Goal: Task Accomplishment & Management: Use online tool/utility

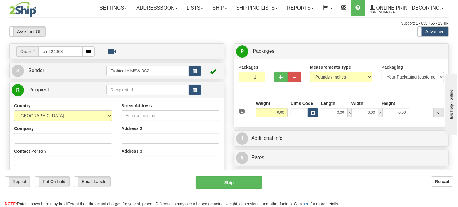
type input "ca-424068"
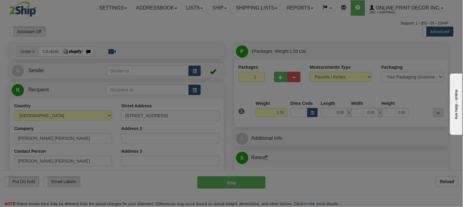
type input "MOUNTAIN"
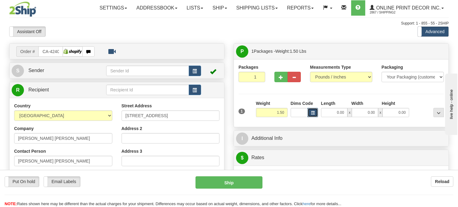
click at [310, 117] on button "button" at bounding box center [312, 112] width 10 height 9
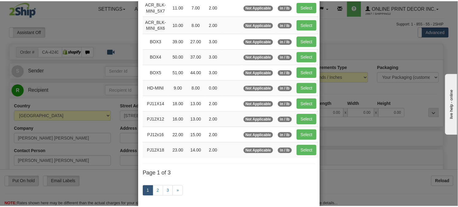
scroll to position [68, 0]
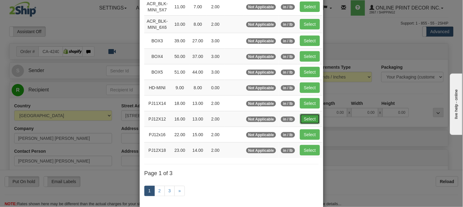
click at [306, 120] on button "Select" at bounding box center [310, 119] width 20 height 10
type input "PJ12X12"
type input "16.00"
type input "13.00"
type input "2.00"
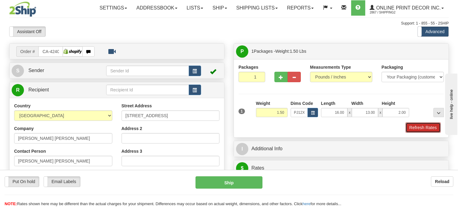
click at [425, 133] on button "Refresh Rates" at bounding box center [422, 127] width 35 height 10
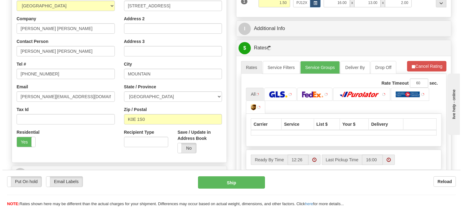
scroll to position [127, 0]
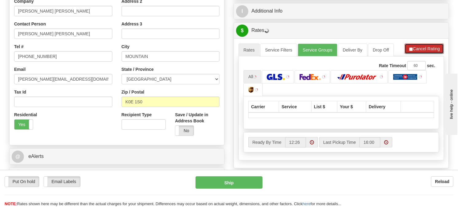
click at [434, 54] on button "Cancel Rating" at bounding box center [423, 49] width 39 height 10
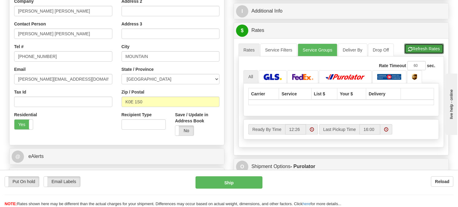
click at [434, 54] on button "Refresh Rates" at bounding box center [424, 49] width 40 height 10
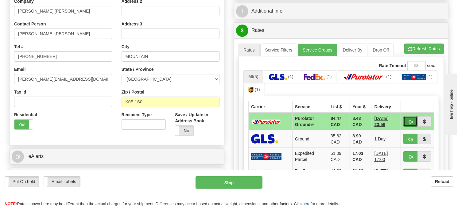
click at [406, 127] on button "button" at bounding box center [410, 121] width 14 height 10
type input "260"
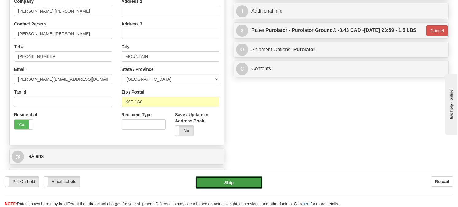
click at [239, 182] on button "Ship" at bounding box center [228, 182] width 67 height 12
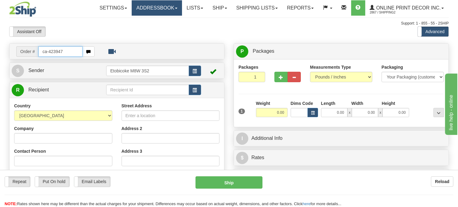
type input "ca-423947"
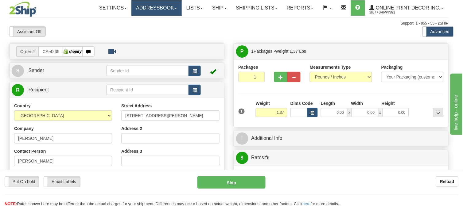
type input "CRYSTAL BEACH"
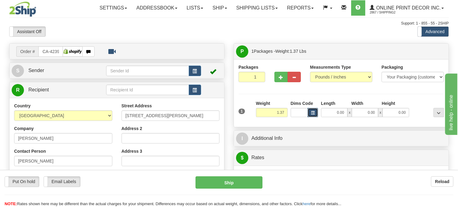
click at [312, 115] on span "button" at bounding box center [313, 112] width 4 height 3
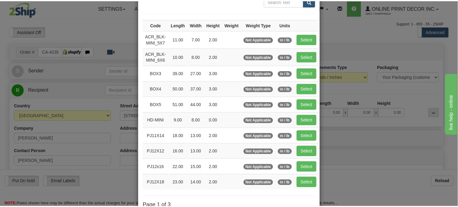
scroll to position [68, 0]
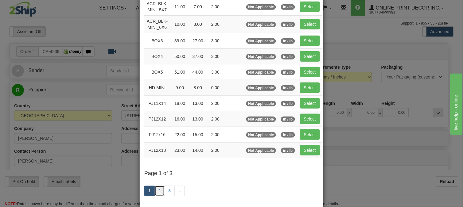
click at [158, 193] on link "2" at bounding box center [159, 191] width 10 height 10
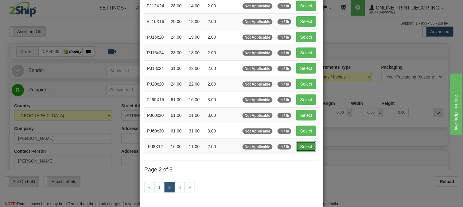
click at [303, 152] on button "Select" at bounding box center [306, 146] width 20 height 10
type input "PJ8X12"
type input "16.00"
type input "11.00"
type input "2.00"
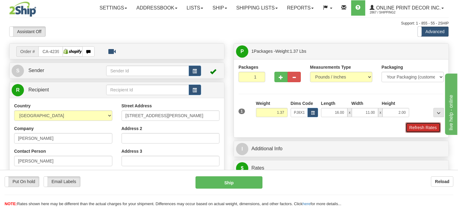
click at [434, 133] on button "Refresh Rates" at bounding box center [422, 127] width 35 height 10
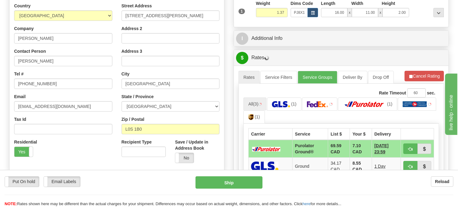
scroll to position [136, 0]
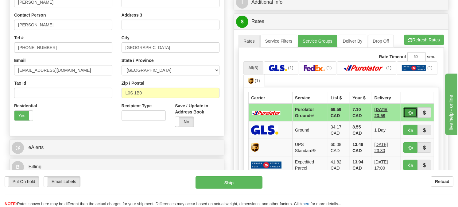
click at [404, 118] on button "button" at bounding box center [410, 112] width 14 height 10
type input "260"
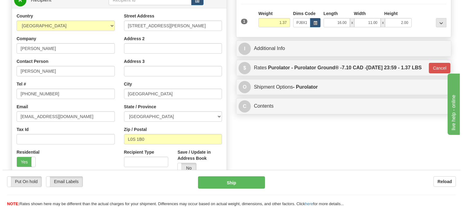
scroll to position [34, 0]
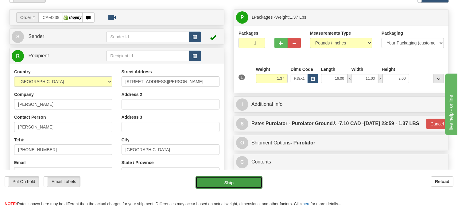
click at [242, 181] on button "Ship" at bounding box center [228, 182] width 67 height 12
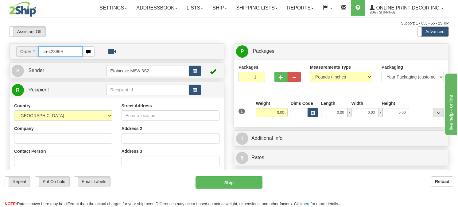
type input "ca-423969"
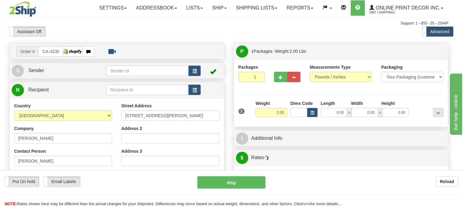
type input "LUCAN"
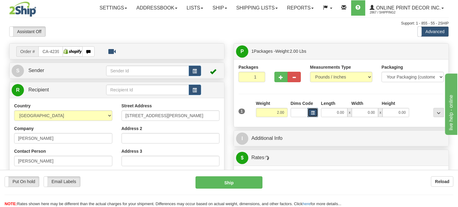
click at [308, 117] on button "button" at bounding box center [312, 112] width 10 height 9
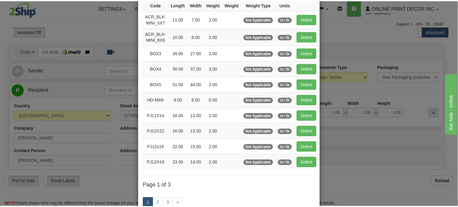
scroll to position [68, 0]
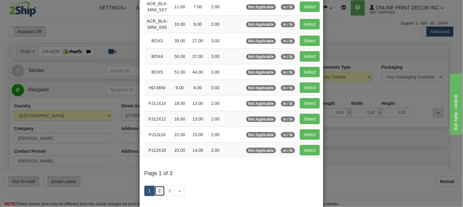
click at [155, 189] on link "2" at bounding box center [159, 191] width 10 height 10
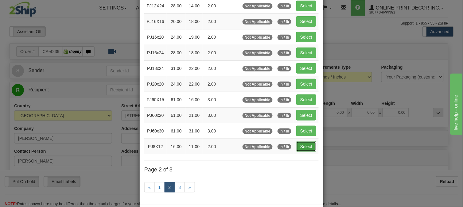
click at [309, 146] on button "Select" at bounding box center [306, 146] width 20 height 10
type input "PJ8X12"
type input "16.00"
type input "11.00"
type input "2.00"
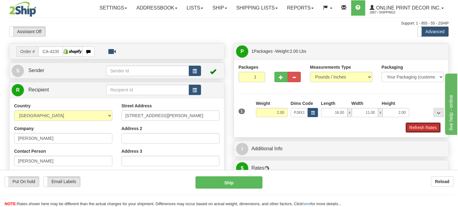
click at [412, 133] on button "Refresh Rates" at bounding box center [422, 127] width 35 height 10
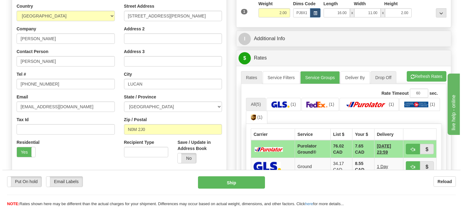
scroll to position [136, 0]
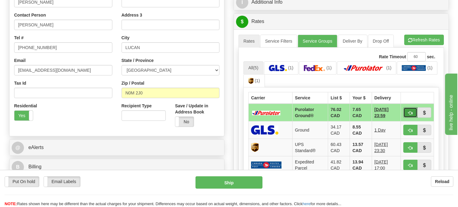
click at [406, 118] on button "button" at bounding box center [410, 112] width 14 height 10
type input "260"
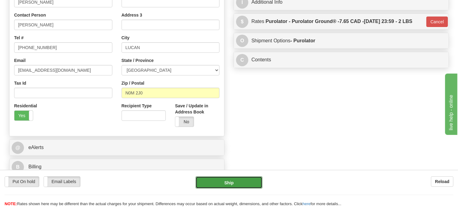
click at [218, 176] on button "Ship" at bounding box center [228, 182] width 67 height 12
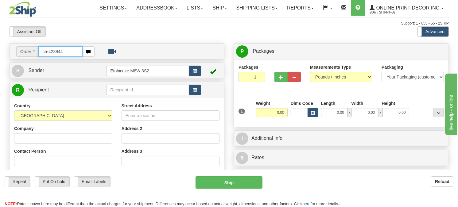
type input "ca-423944"
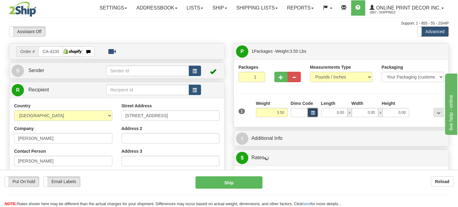
click at [311, 115] on span "button" at bounding box center [313, 112] width 4 height 3
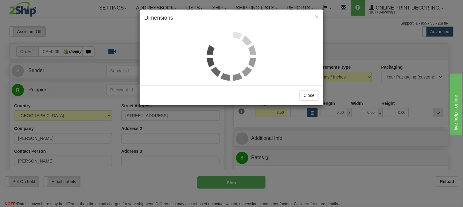
type input "CANMORE"
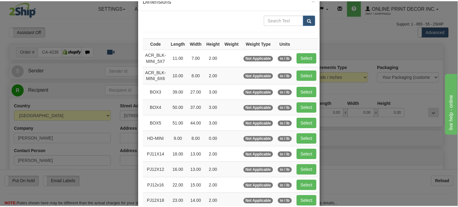
scroll to position [34, 0]
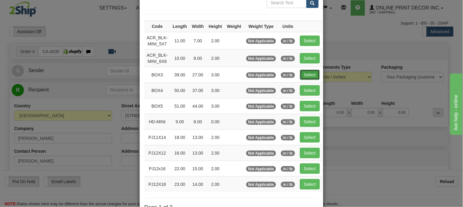
click at [311, 72] on button "Select" at bounding box center [310, 75] width 20 height 10
type input "BOX3"
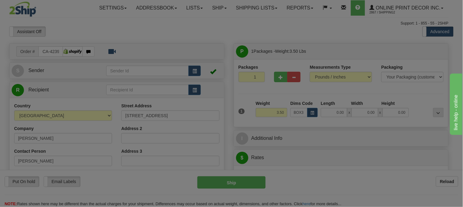
type input "39.00"
type input "27.00"
type input "3.00"
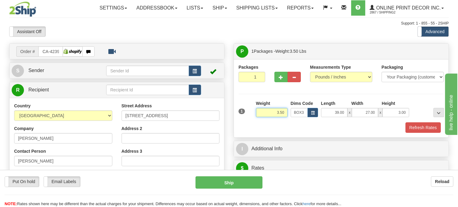
drag, startPoint x: 284, startPoint y: 127, endPoint x: 266, endPoint y: 124, distance: 17.9
click at [266, 117] on input "3.50" at bounding box center [272, 112] width 32 height 9
type input "9.98"
click at [424, 133] on button "Refresh Rates" at bounding box center [422, 127] width 35 height 10
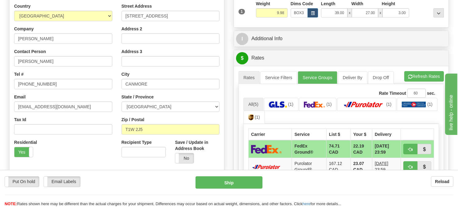
scroll to position [136, 0]
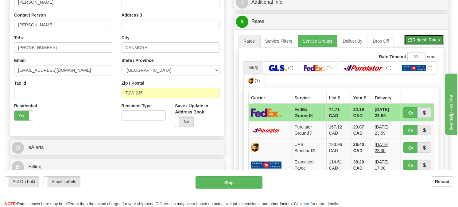
click at [423, 45] on button "Refresh Rates" at bounding box center [424, 40] width 40 height 10
click at [408, 115] on span "button" at bounding box center [410, 113] width 4 height 4
type input "92"
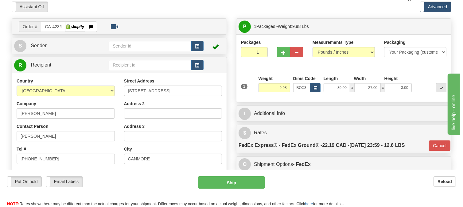
scroll to position [0, 0]
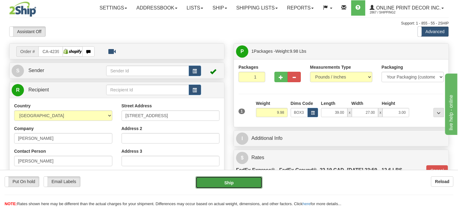
click at [234, 182] on button "Ship" at bounding box center [228, 182] width 67 height 12
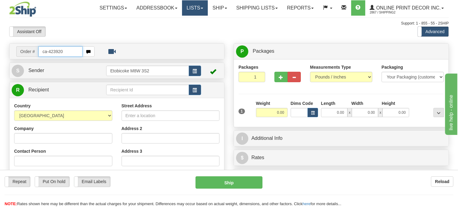
type input "ca-423920"
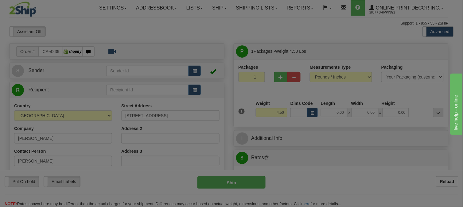
type input "OAKVILLE"
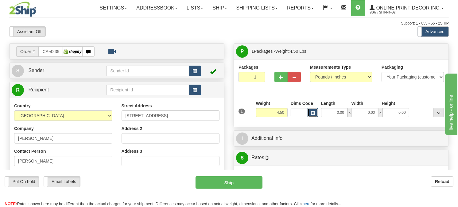
click at [312, 117] on button "button" at bounding box center [312, 112] width 10 height 9
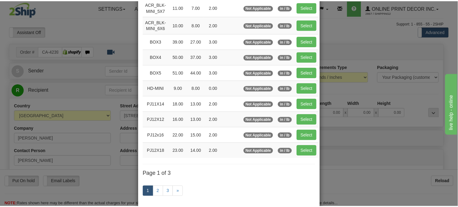
scroll to position [68, 0]
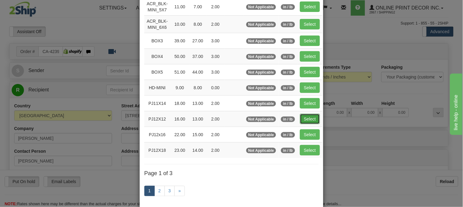
click at [300, 116] on button "Select" at bounding box center [310, 119] width 20 height 10
type input "PJ12X12"
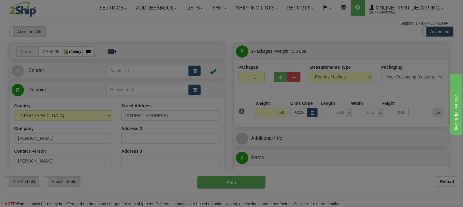
type input "16.00"
type input "13.00"
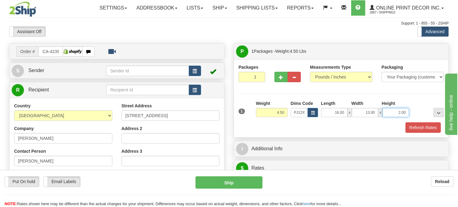
drag, startPoint x: 407, startPoint y: 127, endPoint x: 386, endPoint y: 129, distance: 21.6
click at [386, 117] on input "2.00" at bounding box center [395, 112] width 26 height 9
click button "Delete" at bounding box center [0, 0] width 0 height 0
type input "4.00"
click at [415, 133] on button "Refresh Rates" at bounding box center [422, 127] width 35 height 10
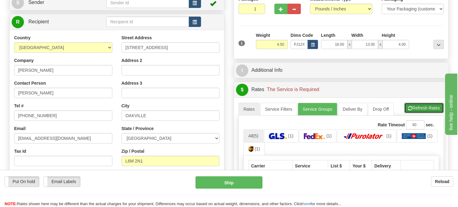
click at [410, 110] on span "button" at bounding box center [410, 108] width 4 height 4
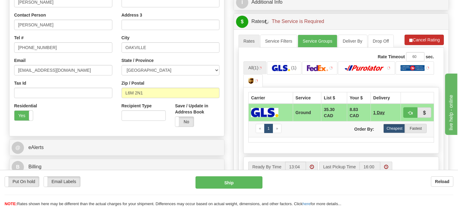
scroll to position [170, 0]
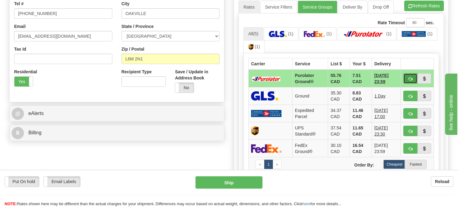
click at [409, 81] on span "button" at bounding box center [410, 79] width 4 height 4
type input "260"
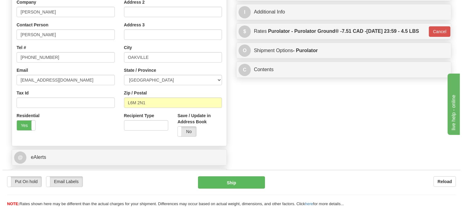
scroll to position [34, 0]
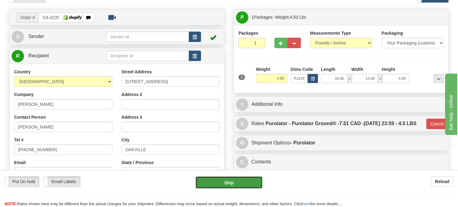
click at [247, 182] on button "Ship" at bounding box center [228, 182] width 67 height 12
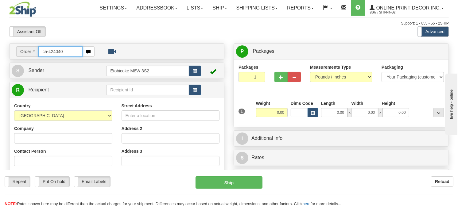
type input "ca-424040"
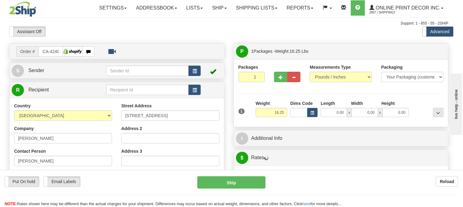
type input "NEPEAN"
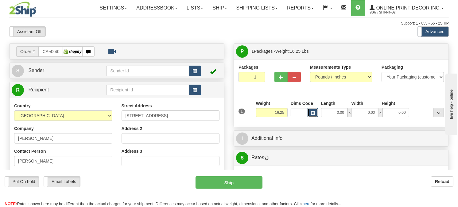
click at [313, 117] on button "button" at bounding box center [312, 112] width 10 height 9
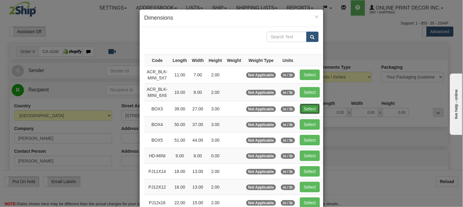
click at [307, 108] on button "Select" at bounding box center [310, 109] width 20 height 10
type input "BOX3"
type input "39.00"
type input "27.00"
type input "3.00"
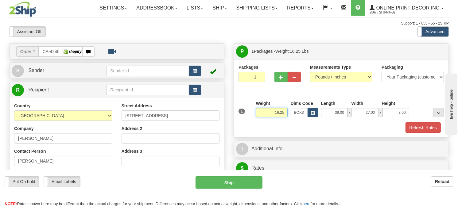
drag, startPoint x: 284, startPoint y: 127, endPoint x: 262, endPoint y: 121, distance: 22.9
click at [262, 117] on div "Weight 16.25" at bounding box center [272, 108] width 32 height 17
type input "17.98"
click at [276, 82] on button "button" at bounding box center [280, 77] width 13 height 10
radio input "true"
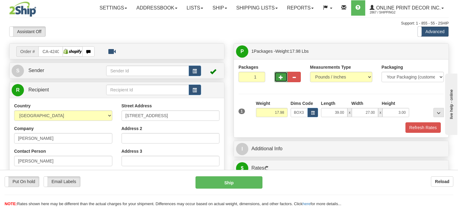
type input "2"
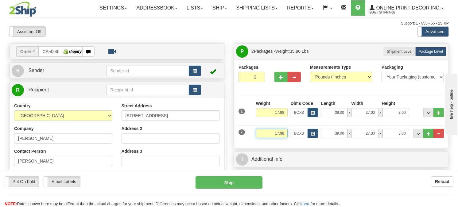
drag, startPoint x: 286, startPoint y: 149, endPoint x: 266, endPoint y: 149, distance: 20.6
click at [266, 138] on input "17.98" at bounding box center [272, 133] width 32 height 9
click at [278, 138] on input "124.98" at bounding box center [272, 133] width 32 height 9
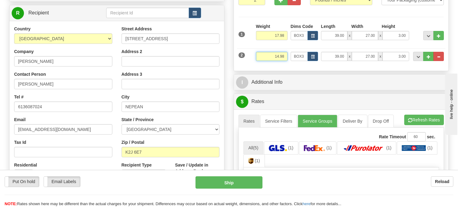
scroll to position [102, 0]
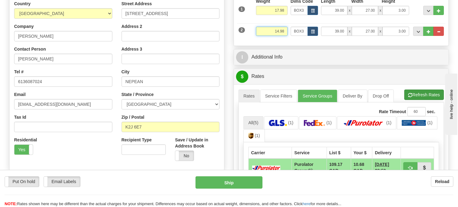
type input "14.98"
click at [416, 100] on li "Refresh Rates Cancel Rating" at bounding box center [424, 95] width 40 height 10
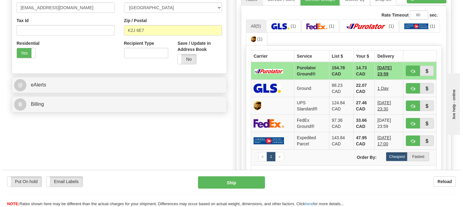
scroll to position [204, 0]
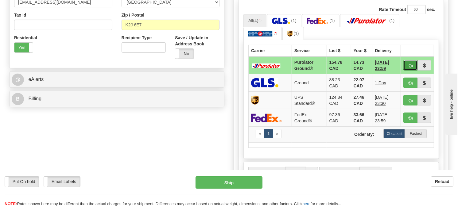
click at [407, 71] on button "button" at bounding box center [410, 65] width 14 height 10
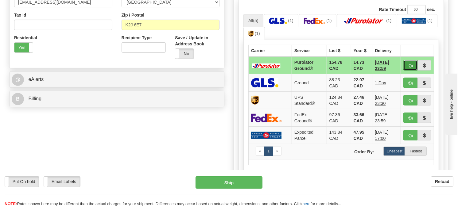
click at [409, 68] on span "button" at bounding box center [410, 66] width 4 height 4
type input "260"
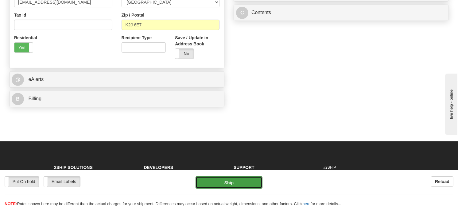
click at [247, 182] on button "Ship" at bounding box center [228, 182] width 67 height 12
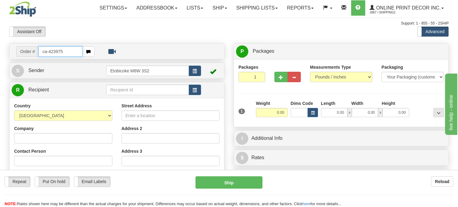
type input "ca-423975"
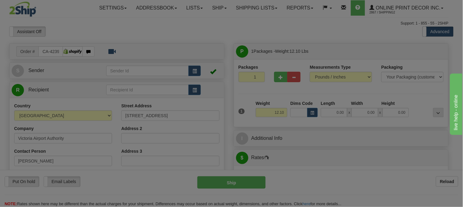
type input "SIDNEY"
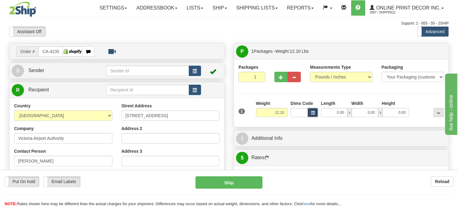
drag, startPoint x: 315, startPoint y: 127, endPoint x: 312, endPoint y: 127, distance: 3.4
click at [312, 117] on button "button" at bounding box center [312, 112] width 10 height 9
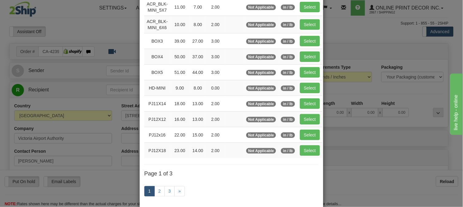
scroll to position [100, 0]
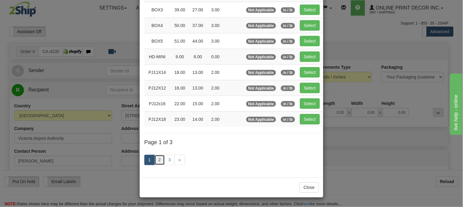
click at [160, 159] on link "2" at bounding box center [159, 160] width 10 height 10
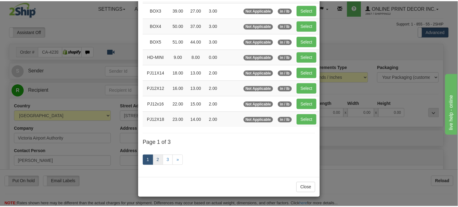
scroll to position [97, 0]
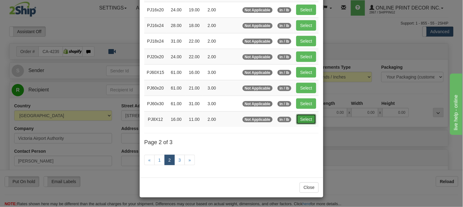
click at [307, 115] on button "Select" at bounding box center [306, 119] width 20 height 10
type input "PJ8X12"
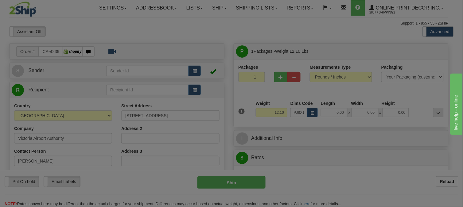
type input "16.00"
type input "11.00"
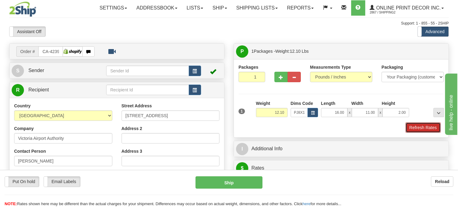
click at [423, 133] on button "Refresh Rates" at bounding box center [422, 127] width 35 height 10
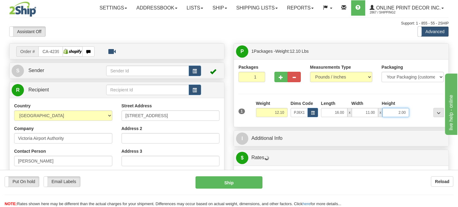
drag, startPoint x: 406, startPoint y: 127, endPoint x: 388, endPoint y: 129, distance: 18.8
click at [388, 117] on input "2.00" at bounding box center [395, 112] width 26 height 9
click button "Delete" at bounding box center [0, 0] width 0 height 0
type input "4.00"
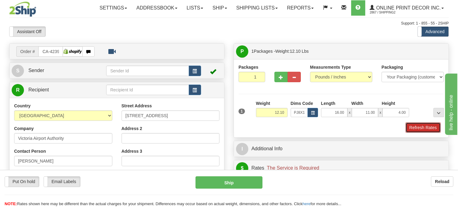
click at [412, 133] on button "Refresh Rates" at bounding box center [422, 127] width 35 height 10
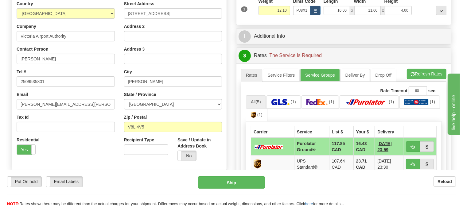
scroll to position [136, 0]
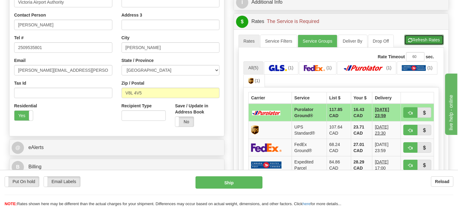
click at [422, 45] on button "Refresh Rates" at bounding box center [424, 40] width 40 height 10
click at [411, 118] on button "button" at bounding box center [410, 112] width 14 height 10
type input "260"
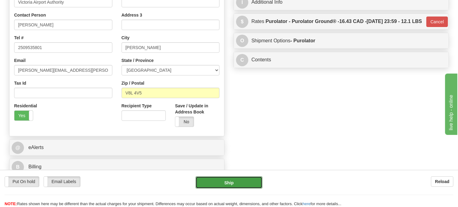
click at [238, 185] on button "Ship" at bounding box center [228, 182] width 67 height 12
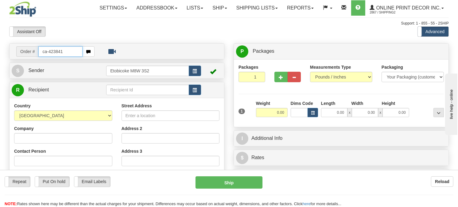
type input "ca-423841"
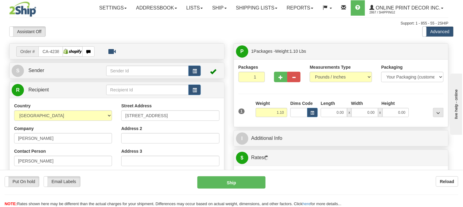
type input "[GEOGRAPHIC_DATA]"
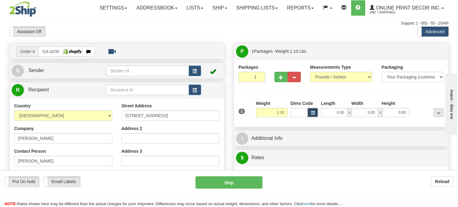
click at [314, 115] on span "button" at bounding box center [313, 112] width 4 height 3
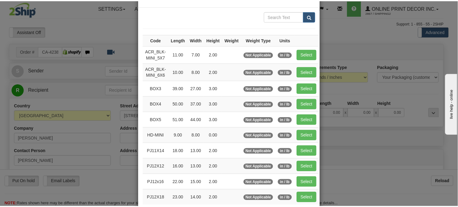
scroll to position [68, 0]
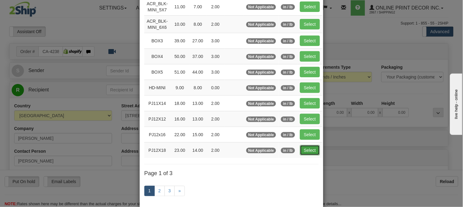
click at [308, 148] on button "Select" at bounding box center [310, 150] width 20 height 10
type input "PJ12X18"
type input "23.00"
type input "14.00"
type input "2.00"
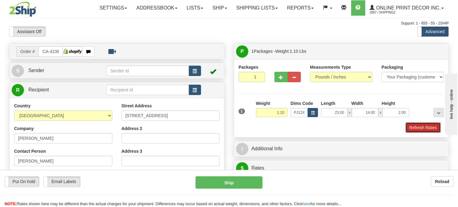
click at [417, 133] on button "Refresh Rates" at bounding box center [422, 127] width 35 height 10
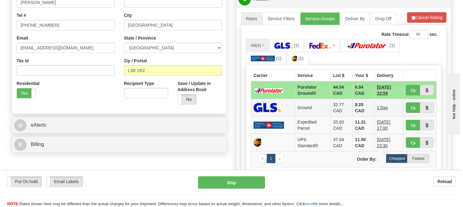
scroll to position [170, 0]
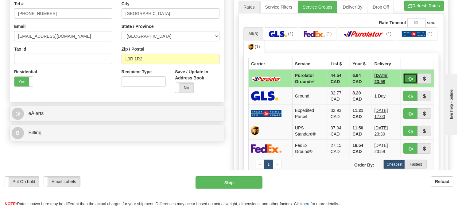
click at [406, 84] on button "button" at bounding box center [410, 78] width 14 height 10
type input "260"
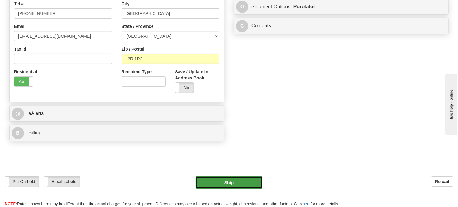
click at [206, 182] on button "Ship" at bounding box center [228, 182] width 67 height 12
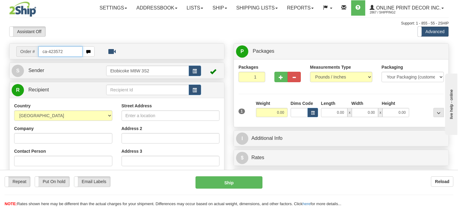
type input "ca-423572"
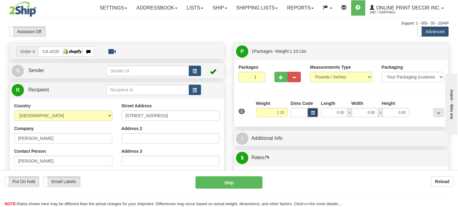
click at [309, 117] on button "button" at bounding box center [312, 112] width 10 height 9
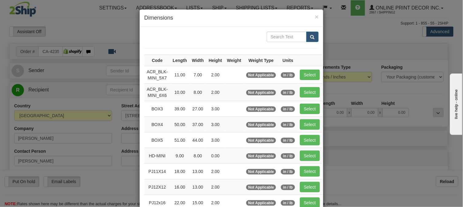
type input "AJAX"
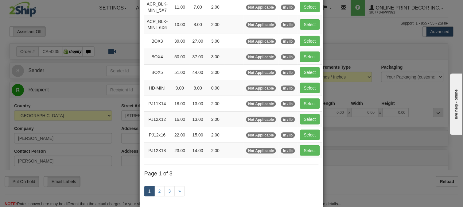
scroll to position [68, 0]
click at [157, 192] on link "2" at bounding box center [159, 191] width 10 height 10
click at [158, 189] on link "2" at bounding box center [159, 191] width 10 height 10
click at [155, 194] on link "2" at bounding box center [159, 191] width 10 height 10
click at [158, 188] on link "2" at bounding box center [159, 191] width 10 height 10
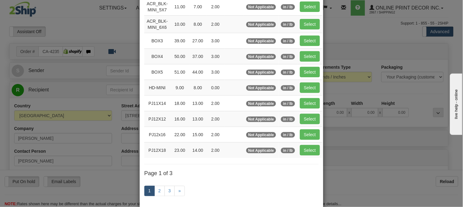
click at [349, 43] on div "× Dimensions Code Length Width Height Weight Weight Type Units ACR_BLK-MINI_5X7…" at bounding box center [231, 103] width 463 height 207
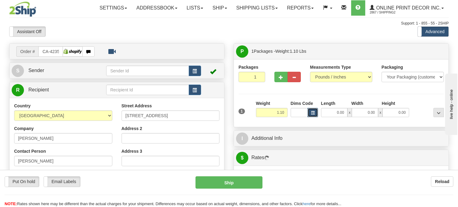
click at [316, 117] on button "button" at bounding box center [312, 112] width 10 height 9
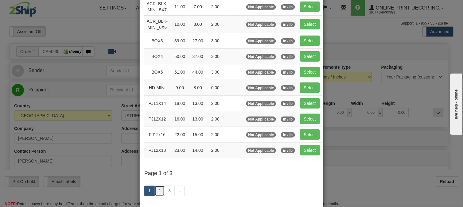
click at [155, 191] on link "2" at bounding box center [159, 191] width 10 height 10
click at [156, 191] on link "2" at bounding box center [159, 191] width 10 height 10
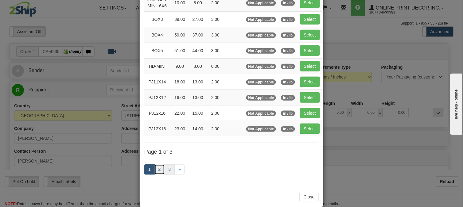
scroll to position [100, 0]
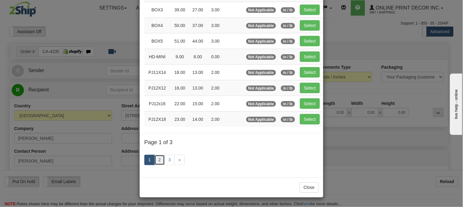
click at [157, 161] on link "2" at bounding box center [159, 160] width 10 height 10
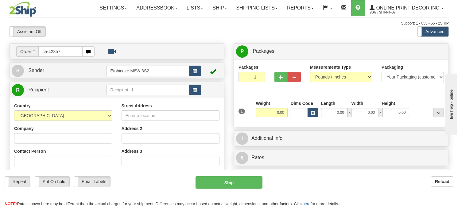
type input "ca-423572"
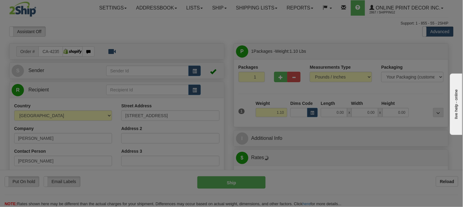
type input "AJAX"
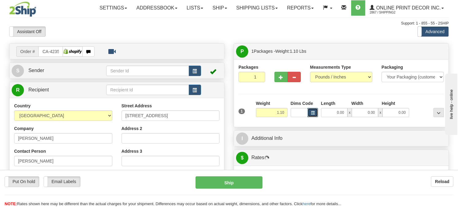
click at [312, 115] on span "button" at bounding box center [313, 112] width 4 height 3
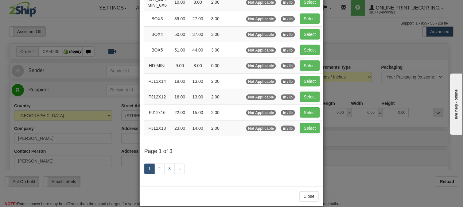
scroll to position [100, 0]
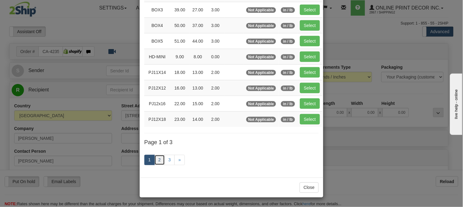
click at [158, 162] on link "2" at bounding box center [159, 160] width 10 height 10
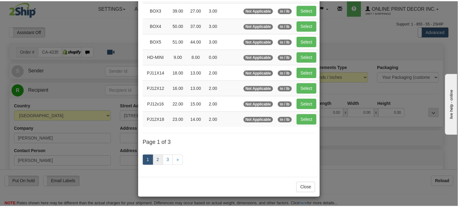
scroll to position [97, 0]
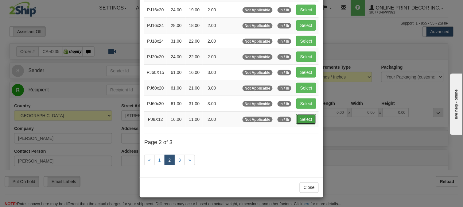
click at [301, 119] on button "Select" at bounding box center [306, 119] width 20 height 10
type input "PJ8X12"
type input "16.00"
type input "11.00"
type input "2.00"
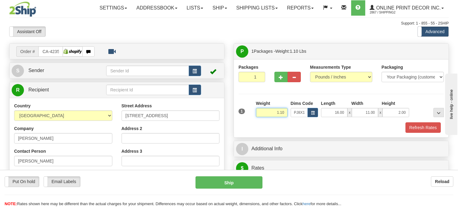
drag, startPoint x: 285, startPoint y: 126, endPoint x: 229, endPoint y: 128, distance: 55.6
type input "0.98"
click at [413, 133] on button "Refresh Rates" at bounding box center [422, 127] width 35 height 10
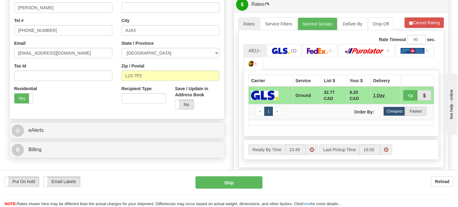
scroll to position [155, 0]
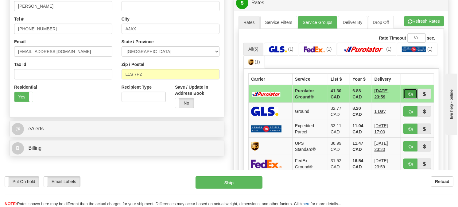
click at [404, 99] on button "button" at bounding box center [410, 94] width 14 height 10
type input "260"
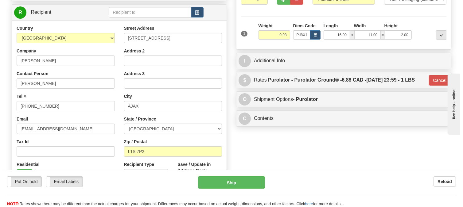
scroll to position [53, 0]
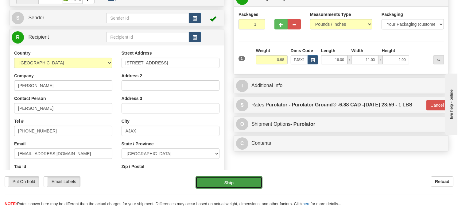
click at [234, 179] on button "Ship" at bounding box center [228, 182] width 67 height 12
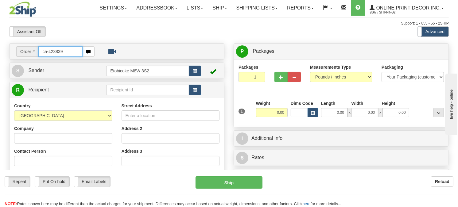
type input "ca-423839"
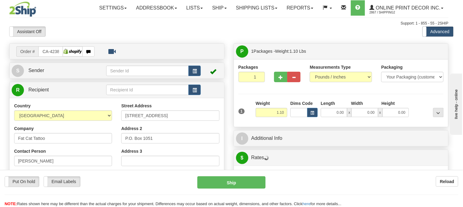
type input "SUTTON WEST"
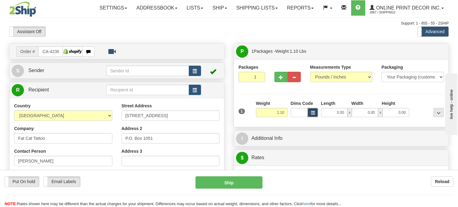
click at [314, 117] on button "button" at bounding box center [312, 112] width 10 height 9
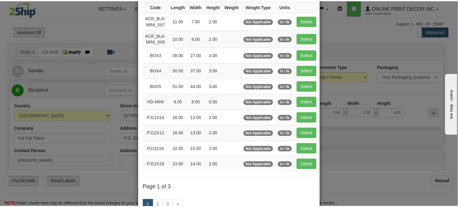
scroll to position [100, 0]
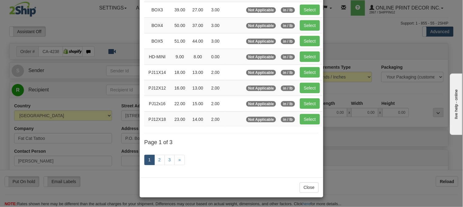
click at [297, 118] on td "Select" at bounding box center [309, 119] width 25 height 16
click at [301, 118] on button "Select" at bounding box center [310, 119] width 20 height 10
type input "PJ12X18"
type input "23.00"
type input "14.00"
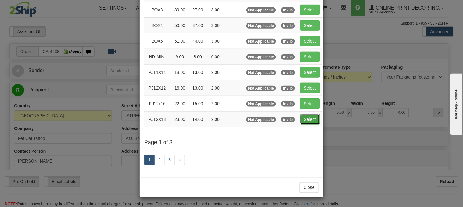
type input "2.00"
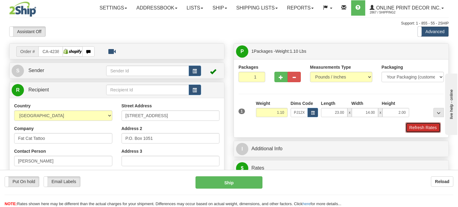
click at [425, 133] on button "Refresh Rates" at bounding box center [422, 127] width 35 height 10
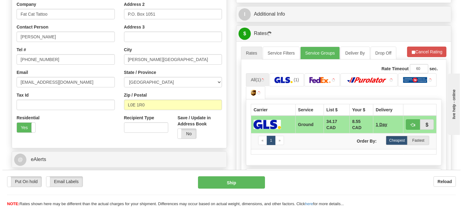
scroll to position [136, 0]
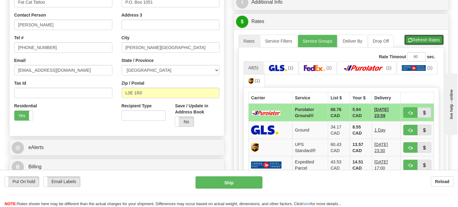
click at [418, 45] on button "Refresh Rates" at bounding box center [424, 40] width 40 height 10
click at [413, 118] on button "button" at bounding box center [410, 112] width 14 height 10
type input "260"
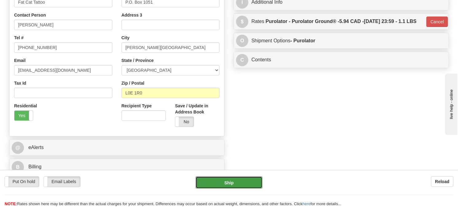
click at [229, 180] on button "Ship" at bounding box center [228, 182] width 67 height 12
